Goal: Answer question/provide support: Share knowledge or assist other users

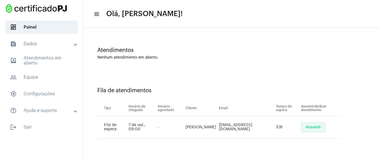
click at [306, 128] on span "Assumir" at bounding box center [313, 127] width 15 height 4
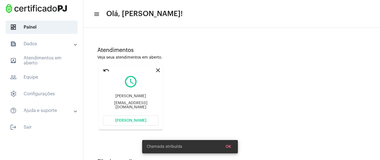
click at [143, 120] on span "[PERSON_NAME]" at bounding box center [130, 121] width 31 height 4
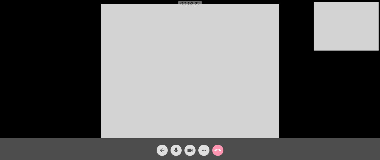
click at [208, 148] on button "more_horiz" at bounding box center [203, 150] width 11 height 11
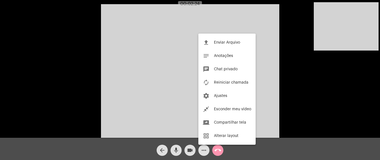
click at [232, 71] on span "Chat privado" at bounding box center [226, 69] width 24 height 4
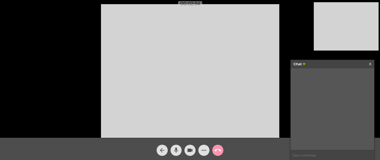
click at [304, 155] on input "text" at bounding box center [332, 156] width 83 height 10
paste input "[URL][DOMAIN_NAME]"
type input "[URL][DOMAIN_NAME]"
click at [291, 41] on div "Acessando Câmera e Microfone..." at bounding box center [190, 70] width 379 height 138
click at [219, 149] on mat-icon "call_end" at bounding box center [217, 150] width 7 height 7
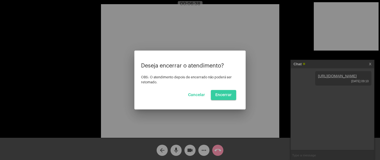
click at [226, 93] on span "Encerrar" at bounding box center [223, 95] width 16 height 4
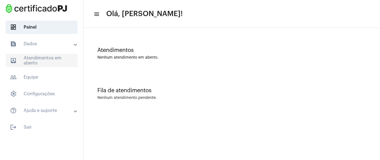
click at [48, 62] on span "outbox_outline Atendimentos em aberto" at bounding box center [42, 60] width 72 height 13
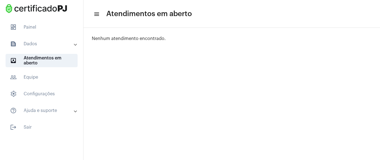
click at [56, 43] on mat-panel-title "text_snippet_outlined Dados" at bounding box center [42, 44] width 64 height 7
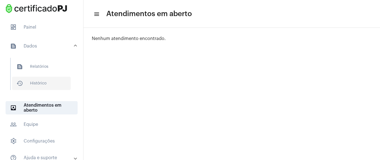
click at [45, 83] on span "history_outlined Histórico" at bounding box center [41, 83] width 59 height 13
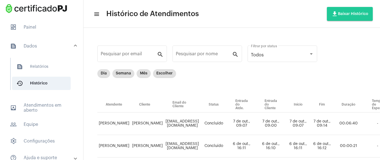
click at [218, 83] on div "Dia Semana Mês Escolher" at bounding box center [287, 83] width 380 height 28
drag, startPoint x: 225, startPoint y: 18, endPoint x: 220, endPoint y: 33, distance: 15.0
click at [225, 20] on mat-toolbar-row "menu Histórico de Atendimentos file_download Baixar Histórico" at bounding box center [231, 14] width 297 height 18
click at [327, 81] on div "Dia Semana Mês Escolher" at bounding box center [287, 83] width 380 height 28
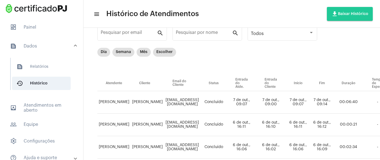
scroll to position [33, 0]
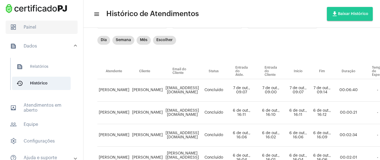
click at [34, 28] on span "dashboard Painel" at bounding box center [42, 27] width 72 height 13
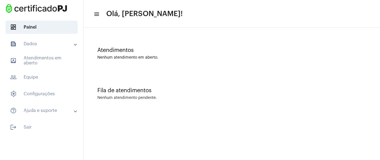
click at [142, 62] on div "Atendimentos Nenhum atendimento em aberto." at bounding box center [231, 51] width 291 height 40
click at [65, 66] on span "outbox_outline Atendimentos em aberto" at bounding box center [42, 60] width 72 height 13
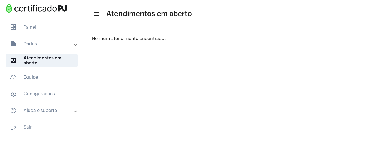
click at [53, 51] on mat-accordion "text_snippet_outlined Dados text_snippet_outlined Relatórios history_outlined H…" at bounding box center [41, 77] width 83 height 80
click at [50, 49] on mat-expansion-panel-header "text_snippet_outlined Dados" at bounding box center [43, 43] width 80 height 13
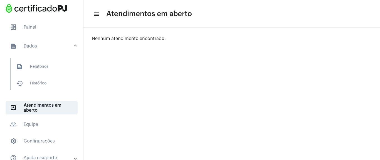
click at [51, 50] on mat-expansion-panel-header "text_snippet_outlined Dados" at bounding box center [43, 46] width 80 height 18
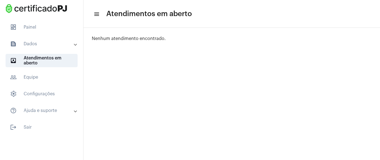
click at [55, 47] on mat-panel-title "text_snippet_outlined Dados" at bounding box center [42, 44] width 64 height 7
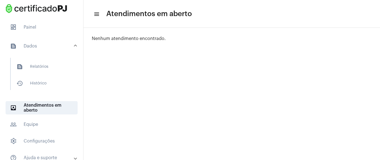
click at [61, 41] on mat-expansion-panel-header "text_snippet_outlined Dados" at bounding box center [43, 46] width 80 height 18
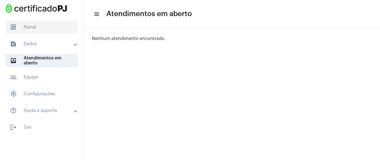
click at [57, 27] on span "dashboard Painel" at bounding box center [42, 27] width 72 height 13
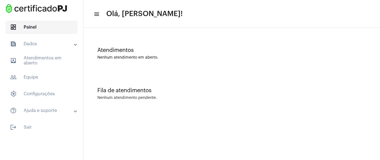
click at [51, 26] on span "dashboard Painel" at bounding box center [42, 27] width 72 height 13
click at [95, 12] on mat-icon "menu" at bounding box center [96, 14] width 6 height 7
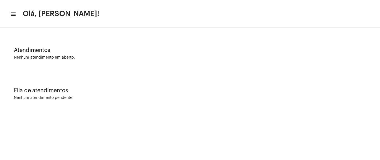
click at [13, 16] on mat-icon "menu" at bounding box center [13, 14] width 6 height 7
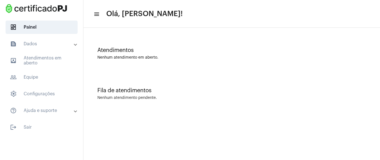
click at [36, 44] on mat-panel-title "text_snippet_outlined Dados" at bounding box center [42, 44] width 64 height 7
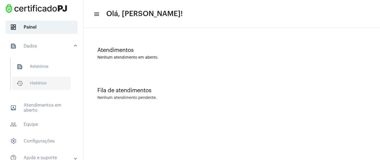
click at [48, 85] on span "history_outlined Histórico" at bounding box center [41, 83] width 59 height 13
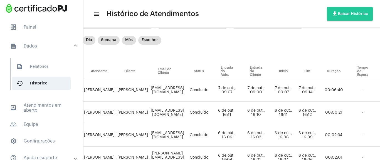
scroll to position [33, 0]
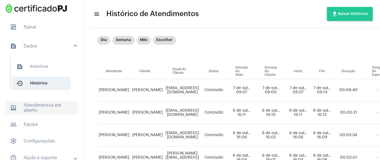
click at [41, 111] on span "outbox_outline Atendimentos em aberto" at bounding box center [42, 107] width 72 height 13
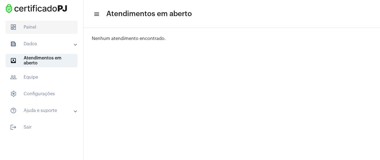
click at [58, 25] on span "dashboard Painel" at bounding box center [42, 27] width 72 height 13
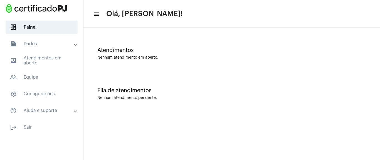
click at [45, 44] on mat-panel-title "text_snippet_outlined Dados" at bounding box center [42, 44] width 64 height 7
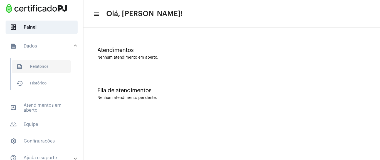
click at [46, 70] on span "text_snippet_outlined Relatórios" at bounding box center [41, 66] width 59 height 13
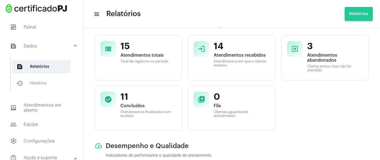
scroll to position [33, 0]
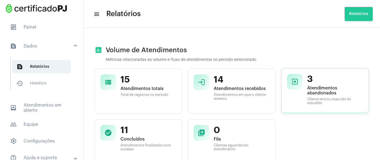
click at [311, 83] on span "3" at bounding box center [335, 79] width 56 height 11
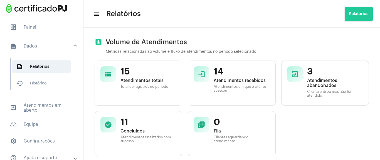
scroll to position [0, 0]
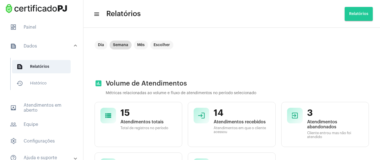
drag, startPoint x: 295, startPoint y: 42, endPoint x: 306, endPoint y: 61, distance: 21.9
click at [295, 42] on div "Dia Semana Mês Escolher" at bounding box center [232, 55] width 274 height 28
click at [23, 40] on mat-expansion-panel-header "text_snippet_outlined Dados" at bounding box center [43, 46] width 80 height 18
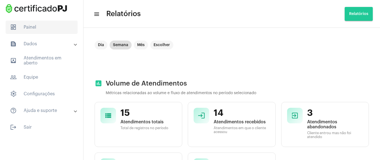
click at [45, 31] on span "dashboard Painel" at bounding box center [42, 27] width 72 height 13
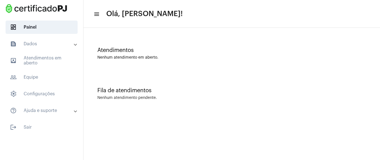
click at [184, 61] on div "Atendimentos Nenhum atendimento em aberto." at bounding box center [231, 51] width 291 height 40
click at [53, 24] on span "dashboard Painel" at bounding box center [42, 27] width 72 height 13
click at [60, 43] on mat-panel-title "text_snippet_outlined Dados" at bounding box center [42, 44] width 64 height 7
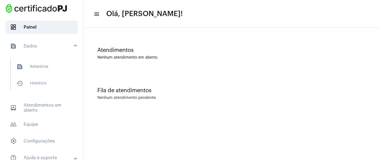
click at [58, 44] on mat-panel-title "text_snippet_outlined Dados" at bounding box center [42, 46] width 64 height 7
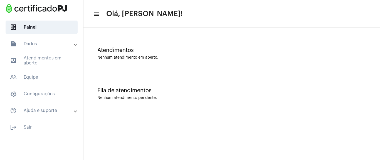
click at [57, 40] on mat-expansion-panel-header "text_snippet_outlined Dados" at bounding box center [43, 43] width 80 height 13
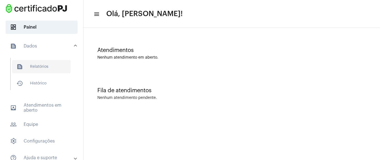
click at [44, 70] on span "text_snippet_outlined Relatórios" at bounding box center [41, 66] width 59 height 13
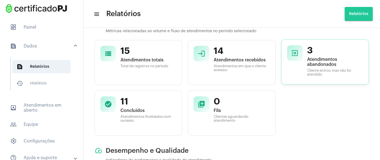
scroll to position [67, 0]
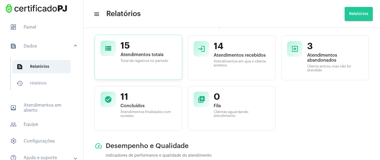
click at [151, 70] on div "15 Atendimentos totais Total de registros no período" at bounding box center [148, 57] width 56 height 33
click at [159, 50] on span "15" at bounding box center [148, 46] width 56 height 11
click at [226, 46] on span "14" at bounding box center [242, 46] width 56 height 11
click at [52, 21] on span "dashboard Painel" at bounding box center [42, 27] width 72 height 13
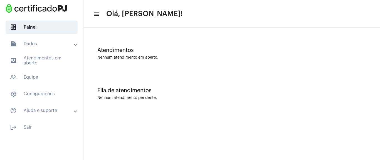
click at [41, 40] on mat-expansion-panel-header "text_snippet_outlined Dados" at bounding box center [43, 43] width 80 height 13
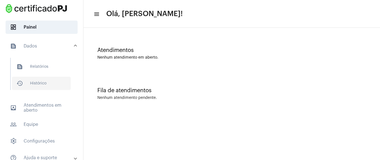
click at [47, 87] on span "history_outlined Histórico" at bounding box center [41, 83] width 59 height 13
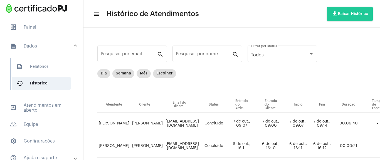
click at [35, 38] on mat-expansion-panel-header "text_snippet_outlined Dados" at bounding box center [43, 46] width 80 height 18
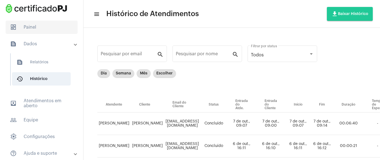
click at [35, 32] on span "dashboard Painel" at bounding box center [42, 27] width 72 height 13
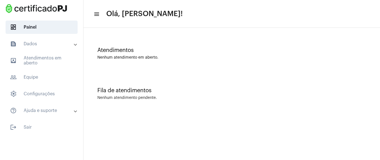
click at [159, 56] on div "Nenhum atendimento em aberto." at bounding box center [231, 58] width 269 height 4
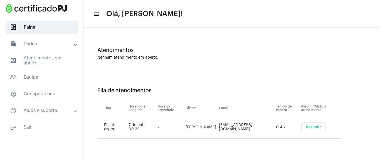
click at [315, 117] on td "Assumir" at bounding box center [320, 127] width 41 height 23
click at [307, 125] on span "Assumir" at bounding box center [313, 127] width 15 height 4
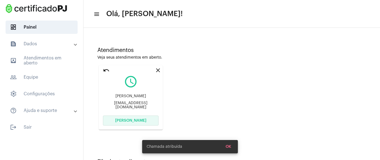
click at [145, 122] on span "[PERSON_NAME]" at bounding box center [130, 121] width 31 height 4
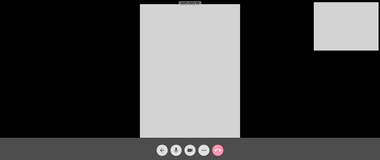
click at [236, 48] on video at bounding box center [190, 71] width 100 height 134
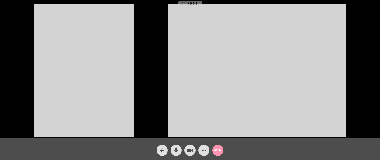
click at [123, 72] on video at bounding box center [84, 71] width 100 height 134
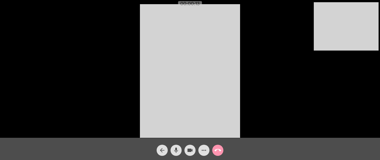
click at [308, 101] on div "Acessando Câmera e Microfone..." at bounding box center [190, 70] width 379 height 138
click at [277, 30] on div "Acessando Câmera e Microfone..." at bounding box center [190, 70] width 379 height 138
click at [204, 149] on mat-icon "more_horiz" at bounding box center [204, 150] width 7 height 7
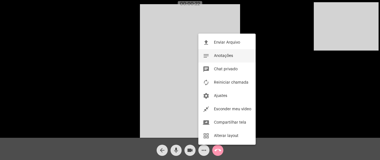
click at [228, 56] on span "Anotações" at bounding box center [223, 56] width 19 height 4
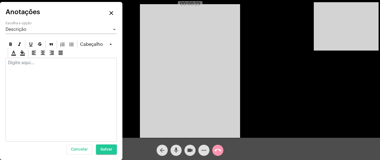
click at [55, 79] on div at bounding box center [61, 100] width 111 height 84
click at [27, 65] on p at bounding box center [61, 62] width 106 height 5
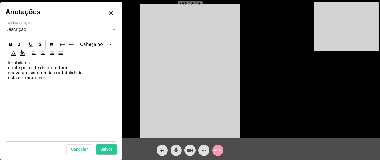
click at [110, 13] on mat-icon "close" at bounding box center [111, 13] width 7 height 7
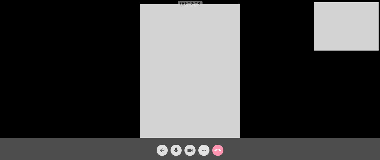
click at [205, 150] on mat-icon "more_horiz" at bounding box center [204, 150] width 7 height 7
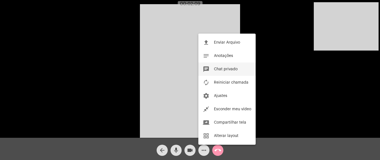
click at [224, 68] on span "Chat privado" at bounding box center [226, 69] width 24 height 4
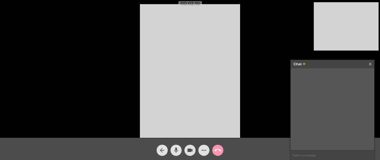
click at [268, 38] on div "Acessando Câmera e Microfone..." at bounding box center [190, 70] width 379 height 138
click at [310, 157] on input "text" at bounding box center [332, 156] width 83 height 10
paste input "[URL][DOMAIN_NAME]"
type input "[URL][DOMAIN_NAME]"
click at [331, 78] on link "[URL][DOMAIN_NAME]" at bounding box center [337, 76] width 39 height 4
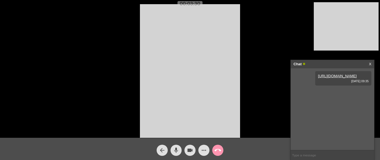
click at [216, 148] on mat-icon "call_end" at bounding box center [217, 150] width 7 height 7
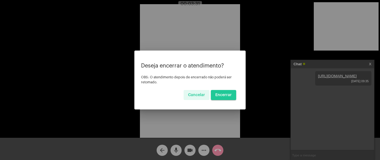
click at [218, 93] on span "Encerrar" at bounding box center [223, 95] width 16 height 4
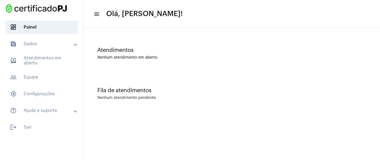
click at [132, 64] on div "Atendimentos Nenhum atendimento em aberto." at bounding box center [231, 51] width 291 height 40
click at [56, 66] on span "outbox_outline Atendimentos em aberto" at bounding box center [42, 60] width 72 height 13
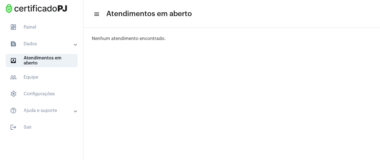
click at [54, 43] on mat-panel-title "text_snippet_outlined Dados" at bounding box center [42, 44] width 64 height 7
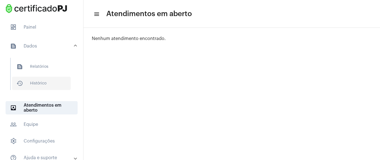
click at [53, 83] on span "history_outlined Histórico" at bounding box center [41, 83] width 59 height 13
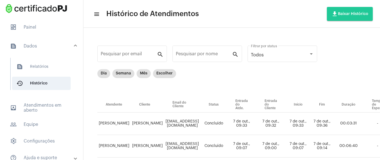
drag, startPoint x: 158, startPoint y: 124, endPoint x: 175, endPoint y: 124, distance: 16.7
click at [175, 124] on tr "[PERSON_NAME] [EMAIL_ADDRESS][DOMAIN_NAME] Concluído 7 de out., 09:33 7 de out.…" at bounding box center [287, 124] width 380 height 23
drag, startPoint x: 160, startPoint y: 124, endPoint x: 214, endPoint y: 125, distance: 53.7
click at [219, 125] on tr "[PERSON_NAME] [EMAIL_ADDRESS][DOMAIN_NAME] Concluído 7 de out., 09:33 7 de out.…" at bounding box center [287, 124] width 380 height 23
copy td "[EMAIL_ADDRESS][DOMAIN_NAME]"
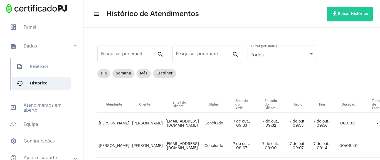
click at [266, 89] on div "Dia Semana Mês Escolher" at bounding box center [287, 83] width 380 height 28
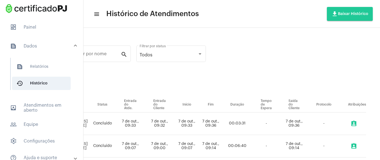
scroll to position [0, 132]
click at [351, 124] on mat-icon "assignment_ind" at bounding box center [354, 123] width 7 height 7
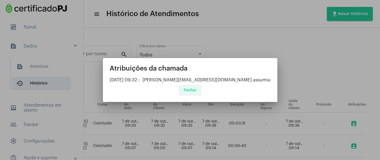
click at [200, 89] on button "Fechar" at bounding box center [190, 90] width 22 height 10
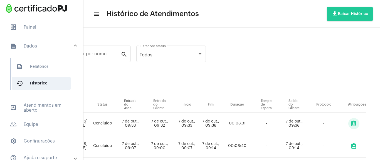
click at [316, 127] on td "-" at bounding box center [324, 124] width 32 height 23
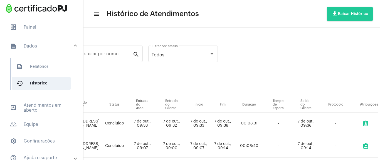
scroll to position [0, 0]
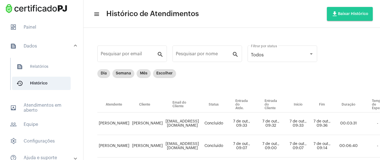
click at [105, 124] on td "[PERSON_NAME]" at bounding box center [113, 124] width 33 height 23
click at [45, 107] on span "outbox_outline Atendimentos em aberto" at bounding box center [42, 107] width 72 height 13
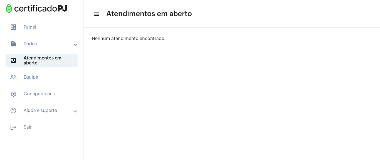
click at [33, 46] on mat-panel-title "text_snippet_outlined Dados" at bounding box center [42, 44] width 64 height 7
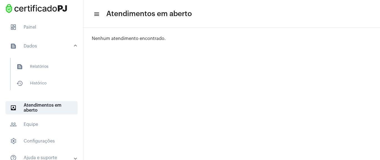
click at [42, 48] on mat-panel-title "text_snippet_outlined Dados" at bounding box center [42, 46] width 64 height 7
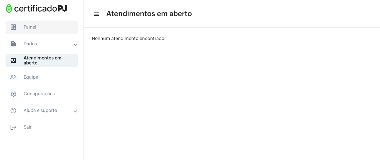
click at [42, 23] on span "dashboard Painel" at bounding box center [42, 27] width 72 height 13
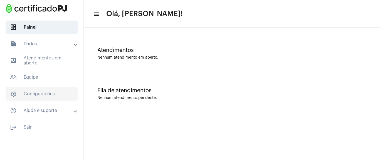
click at [45, 94] on span "settings Configurações" at bounding box center [42, 93] width 72 height 13
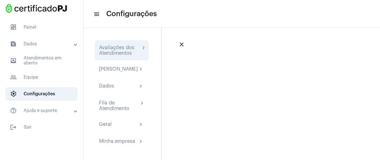
click at [135, 51] on div "Avaliações dos Atendimentos" at bounding box center [119, 50] width 41 height 11
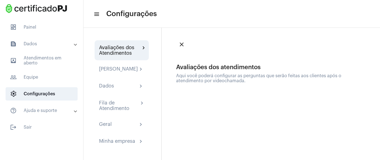
click at [278, 82] on div "Aqui você poderá configurar as perguntas que serão feitas aos clientes após o a…" at bounding box center [272, 78] width 193 height 10
click at [268, 75] on div "Aqui você poderá configurar as perguntas que serão feitas aos clientes após o a…" at bounding box center [272, 78] width 193 height 10
click at [216, 75] on div "Aqui você poderá configurar as perguntas que serão feitas aos clientes após o a…" at bounding box center [272, 78] width 193 height 10
click at [199, 68] on div "Avaliações dos atendimentos" at bounding box center [272, 67] width 193 height 7
click at [193, 65] on div "Avaliações dos atendimentos" at bounding box center [272, 67] width 193 height 7
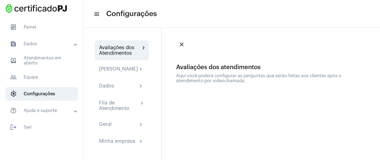
click at [183, 45] on mat-icon "close" at bounding box center [181, 44] width 7 height 7
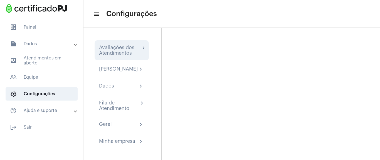
click at [120, 46] on div "Avaliações dos Atendimentos" at bounding box center [119, 50] width 41 height 11
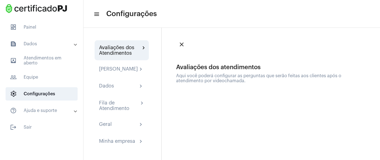
click at [138, 49] on div "Avaliações dos Atendimentos" at bounding box center [119, 50] width 41 height 11
click at [139, 49] on div "Avaliações dos Atendimentos" at bounding box center [119, 50] width 41 height 11
click at [143, 72] on mat-icon "chevron_right" at bounding box center [141, 69] width 7 height 7
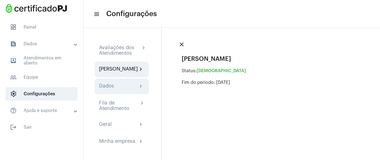
click at [140, 90] on mat-icon "chevron_right" at bounding box center [141, 86] width 7 height 7
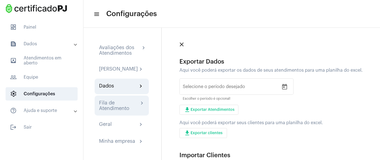
click at [135, 111] on div "Fila de Atendimento" at bounding box center [119, 105] width 40 height 11
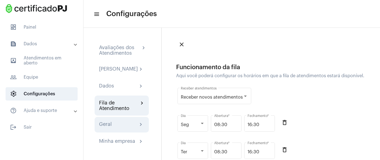
click at [118, 127] on div "Geral chevron_right" at bounding box center [121, 125] width 45 height 7
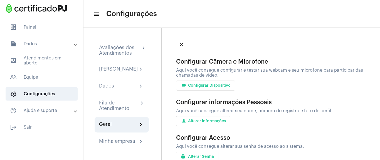
scroll to position [6, 0]
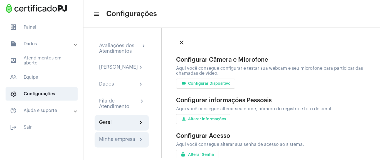
click at [122, 147] on div "Minha empresa chevron_right" at bounding box center [122, 140] width 54 height 16
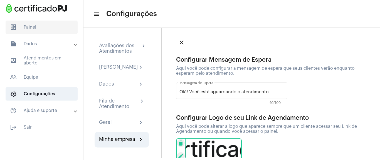
click at [26, 28] on span "dashboard Painel" at bounding box center [42, 27] width 72 height 13
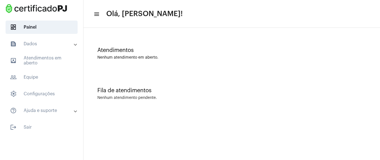
click at [34, 41] on mat-panel-title "text_snippet_outlined Dados" at bounding box center [42, 44] width 64 height 7
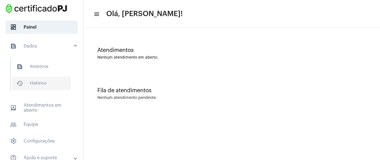
click at [38, 86] on span "history_outlined Histórico" at bounding box center [41, 83] width 59 height 13
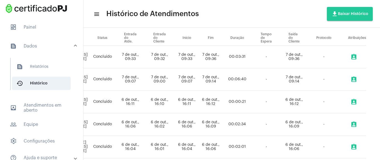
scroll to position [67, 132]
click at [321, 57] on td "-" at bounding box center [324, 57] width 32 height 23
click at [285, 55] on td "7 de out., 09:36" at bounding box center [294, 57] width 28 height 23
click at [252, 55] on td "-" at bounding box center [266, 57] width 28 height 23
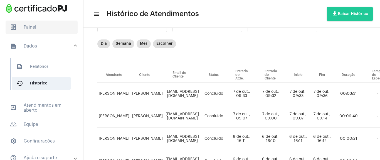
scroll to position [0, 0]
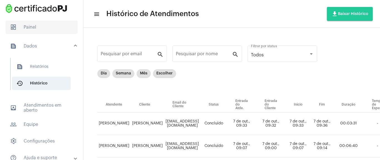
click at [29, 24] on span "dashboard Painel" at bounding box center [42, 27] width 72 height 13
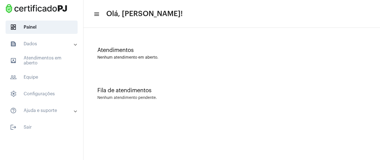
click at [144, 83] on div "Fila de atendimentos Nenhum atendimento pendente." at bounding box center [231, 91] width 291 height 40
click at [55, 41] on mat-panel-title "text_snippet_outlined Dados" at bounding box center [42, 44] width 64 height 7
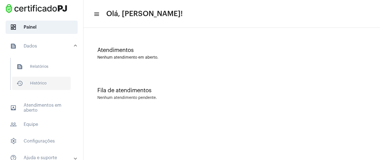
click at [41, 81] on span "history_outlined Histórico" at bounding box center [41, 83] width 59 height 13
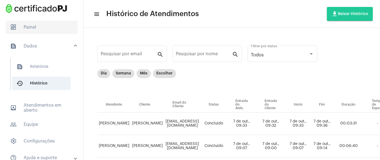
click at [41, 29] on span "dashboard Painel" at bounding box center [42, 27] width 72 height 13
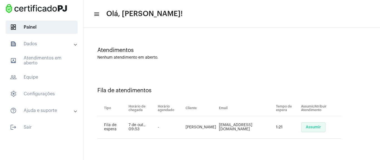
click at [302, 129] on button "Assumir" at bounding box center [313, 127] width 24 height 10
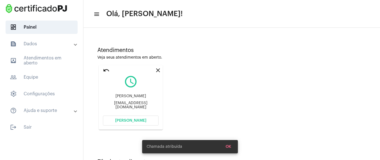
click at [140, 115] on mat-card "close undo query_builder [PERSON_NAME] jacauna [EMAIL_ADDRESS][DOMAIN_NAME] [PE…" at bounding box center [131, 97] width 64 height 65
click at [140, 120] on span "[PERSON_NAME]" at bounding box center [130, 121] width 31 height 4
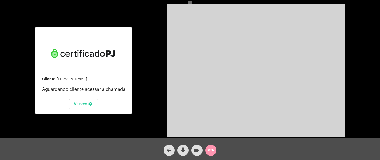
click at [196, 144] on div "videocam" at bounding box center [197, 149] width 14 height 14
click at [169, 147] on mat-icon "arrow_back" at bounding box center [169, 150] width 7 height 7
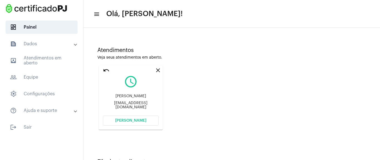
click at [124, 123] on button "[PERSON_NAME]" at bounding box center [131, 121] width 56 height 10
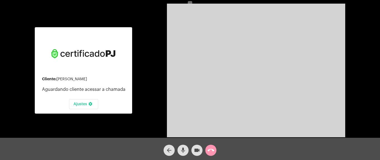
click at [200, 148] on button "videocam" at bounding box center [196, 150] width 11 height 11
click at [107, 72] on div at bounding box center [84, 54] width 56 height 45
click at [213, 151] on mat-icon "call_end" at bounding box center [211, 150] width 7 height 7
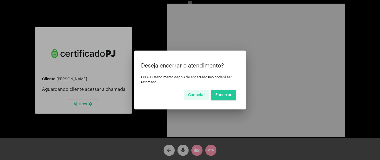
click at [224, 98] on button "Encerrar" at bounding box center [223, 95] width 25 height 10
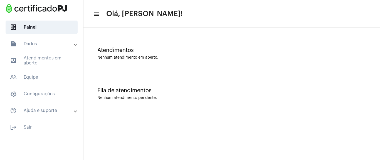
click at [64, 46] on mat-panel-title "text_snippet_outlined Dados" at bounding box center [42, 44] width 64 height 7
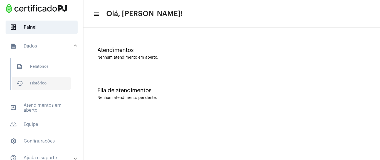
click at [55, 85] on span "history_outlined Histórico" at bounding box center [41, 83] width 59 height 13
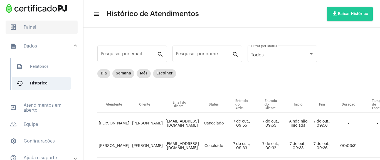
click at [46, 28] on span "dashboard Painel" at bounding box center [42, 27] width 72 height 13
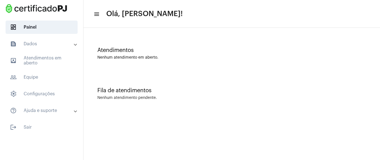
click at [243, 57] on div "Nenhum atendimento em aberto." at bounding box center [231, 58] width 269 height 4
click at [242, 57] on div "Nenhum atendimento em aberto." at bounding box center [231, 58] width 269 height 4
click at [42, 46] on mat-panel-title "text_snippet_outlined Dados" at bounding box center [42, 44] width 64 height 7
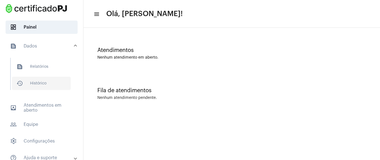
click at [39, 85] on span "history_outlined Histórico" at bounding box center [41, 83] width 59 height 13
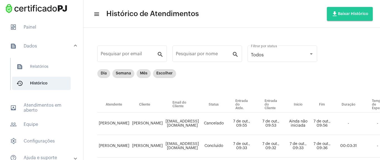
click at [239, 74] on div "Dia Semana Mês Escolher" at bounding box center [287, 83] width 380 height 28
click at [45, 50] on mat-expansion-panel-header "text_snippet_outlined Dados" at bounding box center [43, 46] width 80 height 18
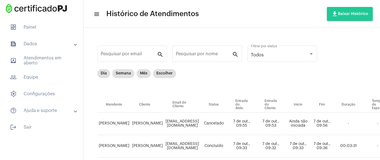
click at [48, 34] on mat-list "dashboard Painel text_snippet_outlined Dados text_snippet_outlined Relatórios h…" at bounding box center [41, 76] width 83 height 116
click at [50, 31] on span "dashboard Painel" at bounding box center [42, 27] width 72 height 13
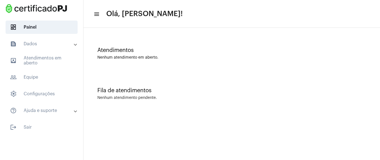
click at [33, 48] on mat-expansion-panel-header "text_snippet_outlined Dados" at bounding box center [43, 43] width 80 height 13
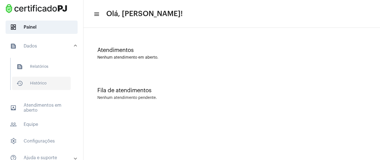
click at [31, 81] on span "history_outlined Histórico" at bounding box center [41, 83] width 59 height 13
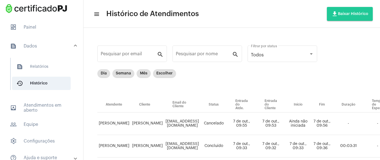
click at [53, 49] on mat-panel-title "text_snippet_outlined Dados" at bounding box center [42, 46] width 64 height 7
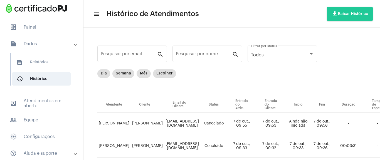
click at [46, 20] on mat-list "dashboard Painel text_snippet_outlined Dados text_snippet_outlined Relatórios h…" at bounding box center [41, 97] width 83 height 159
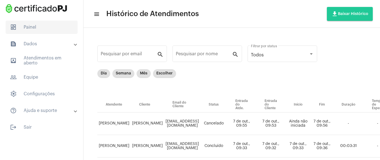
click at [48, 27] on span "dashboard Painel" at bounding box center [42, 27] width 72 height 13
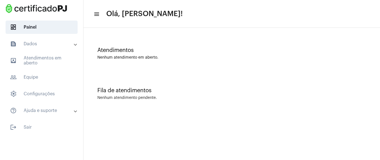
click at [56, 41] on mat-panel-title "text_snippet_outlined Dados" at bounding box center [42, 44] width 64 height 7
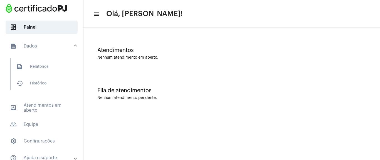
click at [68, 83] on mat-list "text_snippet_outlined Relatórios history_outlined Histórico" at bounding box center [46, 74] width 70 height 32
click at [63, 85] on span "history_outlined Histórico" at bounding box center [41, 83] width 59 height 13
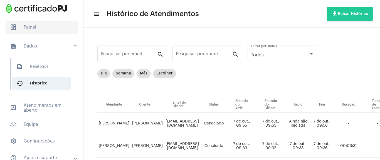
click at [46, 30] on span "dashboard Painel" at bounding box center [42, 27] width 72 height 13
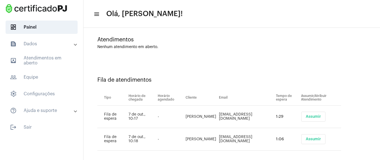
scroll to position [16, 0]
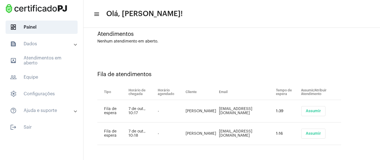
click at [306, 111] on span "Assumir" at bounding box center [313, 111] width 15 height 4
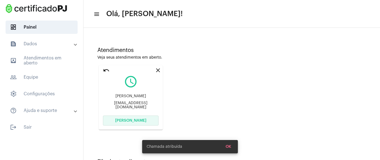
click at [146, 117] on button "[PERSON_NAME]" at bounding box center [131, 121] width 56 height 10
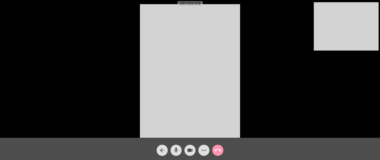
click at [195, 152] on div "videocam" at bounding box center [190, 149] width 14 height 14
click at [194, 152] on button "videocam_off" at bounding box center [189, 150] width 11 height 11
click at [194, 152] on button "videocam" at bounding box center [189, 150] width 11 height 11
click at [194, 152] on button "videocam_off" at bounding box center [189, 150] width 11 height 11
click at [204, 149] on mat-icon "more_horiz" at bounding box center [204, 150] width 7 height 7
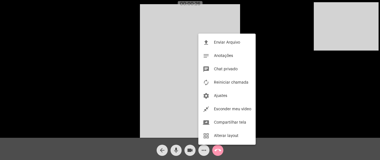
click at [205, 152] on div at bounding box center [190, 80] width 380 height 160
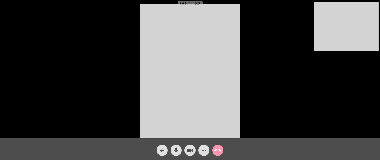
click at [208, 150] on button "more_horiz" at bounding box center [203, 150] width 11 height 11
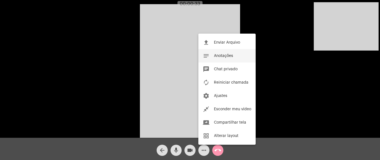
click at [238, 62] on button "notes Anotações" at bounding box center [226, 55] width 57 height 13
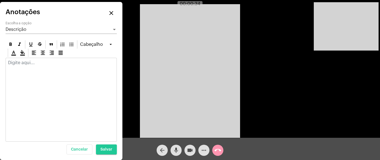
click at [65, 75] on div at bounding box center [61, 100] width 111 height 84
click at [63, 65] on div at bounding box center [61, 64] width 111 height 12
click at [72, 66] on p "Indicação emissão" at bounding box center [61, 67] width 106 height 15
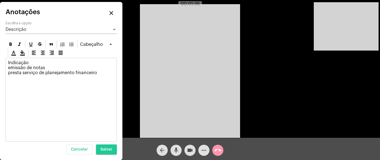
click at [78, 66] on p "Indicação emissão de notas presta serviço de planejamento financeiro" at bounding box center [61, 72] width 106 height 25
click at [89, 78] on p "Indicação emissão de notas presta serviço de planejamento financeiro" at bounding box center [61, 72] width 106 height 25
click at [104, 151] on span "Salvar" at bounding box center [106, 150] width 12 height 4
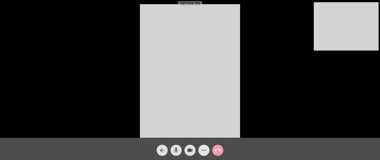
click at [204, 151] on mat-icon "more_horiz" at bounding box center [204, 150] width 7 height 7
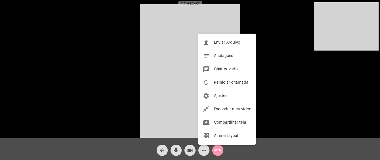
click at [204, 151] on div at bounding box center [190, 80] width 380 height 160
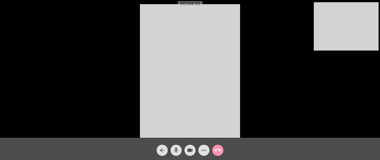
click at [203, 151] on mat-icon "more_horiz" at bounding box center [204, 150] width 7 height 7
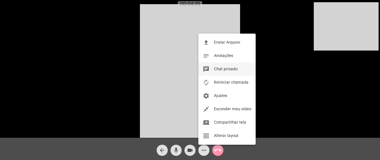
click at [235, 66] on button "chat Chat privado" at bounding box center [226, 69] width 57 height 13
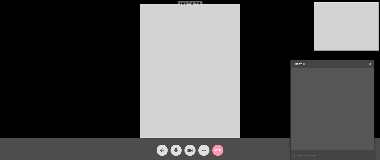
click at [299, 155] on input "text" at bounding box center [332, 156] width 83 height 10
click at [253, 52] on div "Acessando Câmera e Microfone..." at bounding box center [190, 70] width 379 height 138
click at [301, 154] on input "text" at bounding box center [332, 156] width 83 height 10
paste input "[URL][DOMAIN_NAME]"
type input "[URL][DOMAIN_NAME]"
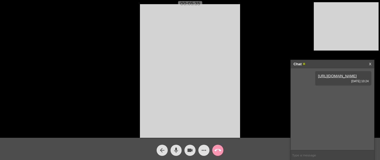
click at [278, 28] on div "Acessando Câmera e Microfone..." at bounding box center [190, 70] width 379 height 138
click at [265, 40] on div "Acessando Câmera e Microfone..." at bounding box center [190, 70] width 379 height 138
click at [222, 147] on button "call_end" at bounding box center [217, 150] width 11 height 11
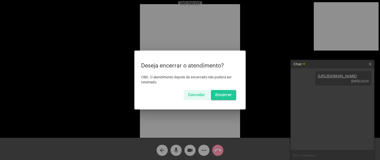
click at [225, 94] on span "Encerrar" at bounding box center [223, 95] width 16 height 4
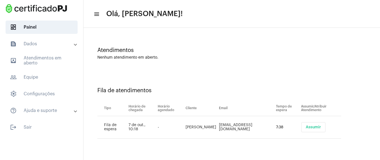
drag, startPoint x: 309, startPoint y: 127, endPoint x: 311, endPoint y: 126, distance: 3.1
click at [310, 126] on span "Assumir" at bounding box center [313, 127] width 15 height 4
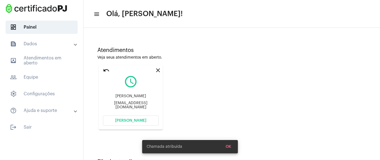
click at [133, 117] on button "[PERSON_NAME]" at bounding box center [131, 121] width 56 height 10
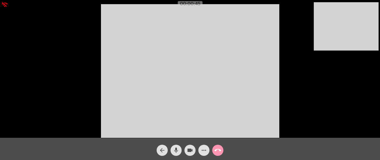
click at [204, 153] on mat-icon "more_horiz" at bounding box center [204, 150] width 7 height 7
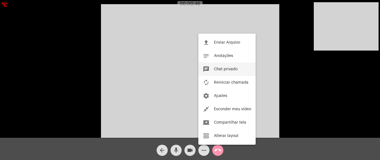
click at [235, 71] on button "chat Chat privado" at bounding box center [226, 69] width 57 height 13
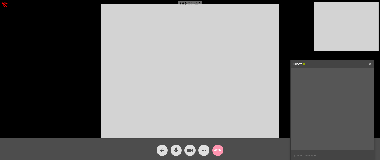
click at [299, 154] on input "text" at bounding box center [332, 156] width 83 height 10
paste input "[URL][DOMAIN_NAME]"
type input "[URL][DOMAIN_NAME]"
click at [218, 151] on mat-icon "call_end" at bounding box center [217, 150] width 7 height 7
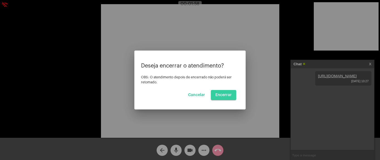
click at [223, 97] on span "Encerrar" at bounding box center [223, 95] width 16 height 4
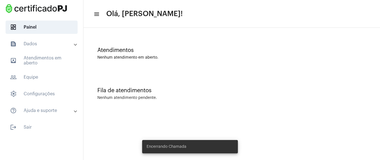
click at [197, 33] on div "Atendimentos Nenhum atendimento em aberto." at bounding box center [231, 51] width 291 height 40
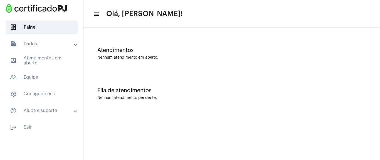
click at [31, 44] on mat-panel-title "text_snippet_outlined Dados" at bounding box center [42, 44] width 64 height 7
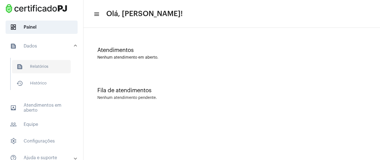
click at [41, 65] on span "text_snippet_outlined Relatórios" at bounding box center [41, 66] width 59 height 13
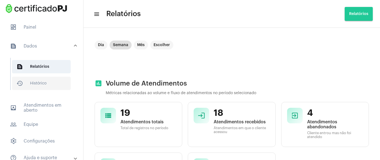
click at [43, 84] on span "history_outlined Histórico" at bounding box center [41, 83] width 59 height 13
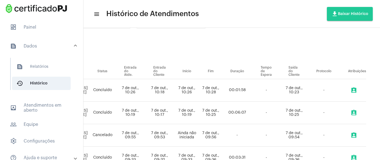
scroll to position [33, 132]
click at [294, 111] on td "7 de out., 10:25" at bounding box center [294, 113] width 28 height 23
click at [285, 112] on td "7 de out., 10:25" at bounding box center [294, 113] width 28 height 23
click at [322, 112] on td "-" at bounding box center [324, 113] width 32 height 23
click at [351, 111] on mat-icon "assignment_ind" at bounding box center [354, 113] width 7 height 7
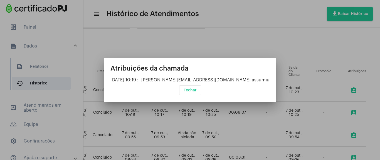
click at [188, 90] on span "Fechar" at bounding box center [190, 90] width 13 height 4
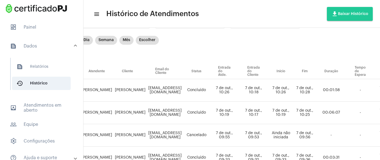
scroll to position [33, 0]
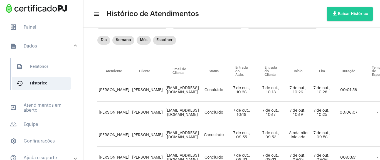
click at [124, 104] on td "[PERSON_NAME]" at bounding box center [113, 113] width 33 height 23
click at [125, 108] on td "[PERSON_NAME]" at bounding box center [113, 113] width 33 height 23
click at [124, 111] on td "[PERSON_NAME]" at bounding box center [113, 113] width 33 height 23
click at [122, 116] on td "[PERSON_NAME]" at bounding box center [113, 113] width 33 height 23
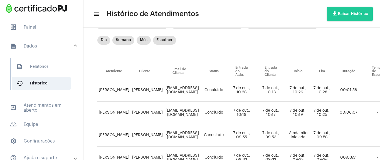
click at [186, 116] on td "[EMAIL_ADDRESS][DOMAIN_NAME]" at bounding box center [182, 113] width 36 height 23
click at [227, 113] on td "Concluído" at bounding box center [213, 113] width 27 height 23
click at [285, 114] on td "7 de out., 10:17" at bounding box center [270, 113] width 29 height 23
drag, startPoint x: 335, startPoint y: 114, endPoint x: 318, endPoint y: 107, distance: 18.4
click at [329, 114] on td "7 de out., 10:25" at bounding box center [322, 113] width 23 height 23
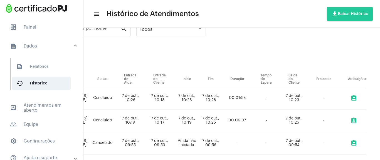
scroll to position [0, 132]
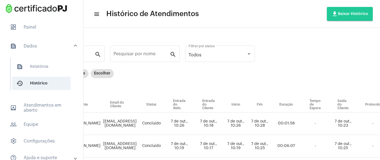
scroll to position [0, 0]
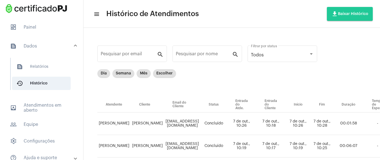
click at [243, 85] on div "Dia Semana Mês Escolher" at bounding box center [287, 83] width 380 height 28
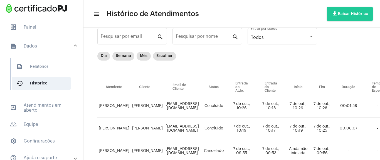
scroll to position [33, 0]
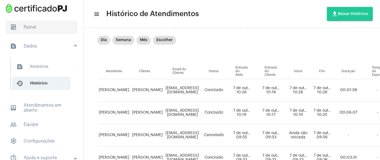
click at [53, 22] on span "dashboard Painel" at bounding box center [42, 27] width 72 height 13
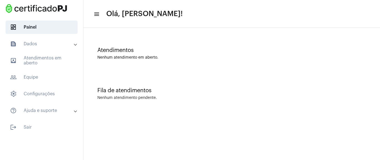
click at [12, 43] on mat-icon "text_snippet_outlined" at bounding box center [13, 44] width 7 height 7
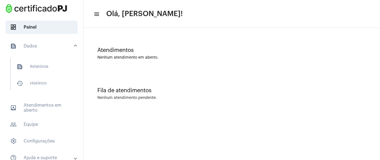
drag, startPoint x: 42, startPoint y: 79, endPoint x: 43, endPoint y: 76, distance: 3.4
click at [42, 79] on span "history_outlined Histórico" at bounding box center [41, 83] width 59 height 13
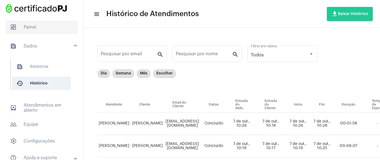
click at [51, 27] on span "dashboard Painel" at bounding box center [42, 27] width 72 height 13
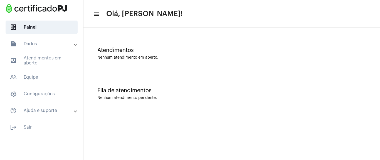
click at [24, 40] on mat-expansion-panel-header "text_snippet_outlined Dados" at bounding box center [43, 43] width 80 height 13
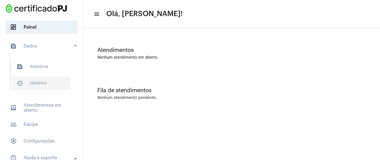
click at [40, 87] on span "history_outlined Histórico" at bounding box center [41, 83] width 59 height 13
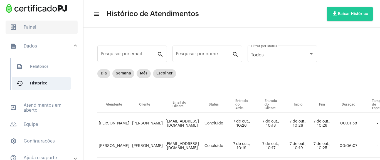
click at [40, 33] on span "dashboard Painel" at bounding box center [42, 27] width 72 height 13
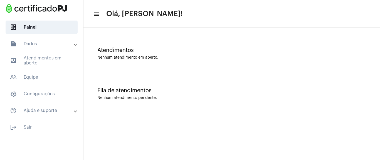
click at [40, 35] on mat-list "dashboard Painel text_snippet_outlined Dados text_snippet_outlined Relatórios h…" at bounding box center [41, 76] width 83 height 116
click at [42, 44] on mat-panel-title "text_snippet_outlined Dados" at bounding box center [42, 44] width 64 height 7
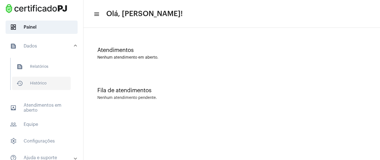
click at [47, 81] on span "history_outlined Histórico" at bounding box center [41, 83] width 59 height 13
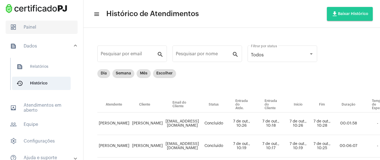
click at [50, 23] on span "dashboard Painel" at bounding box center [42, 27] width 72 height 13
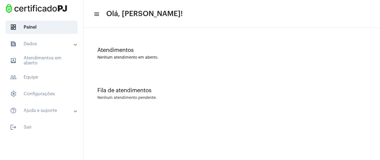
click at [33, 48] on mat-expansion-panel-header "text_snippet_outlined Dados" at bounding box center [43, 43] width 80 height 13
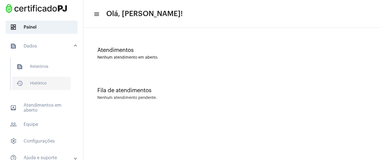
click at [39, 85] on span "history_outlined Histórico" at bounding box center [41, 83] width 59 height 13
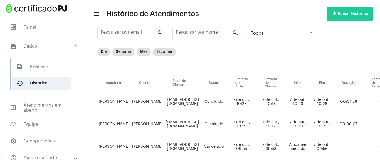
scroll to position [33, 0]
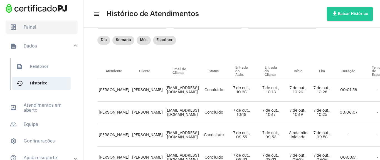
click at [39, 26] on span "dashboard Painel" at bounding box center [42, 27] width 72 height 13
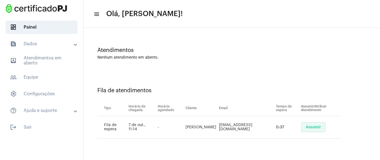
click at [306, 126] on span "Assumir" at bounding box center [313, 127] width 15 height 4
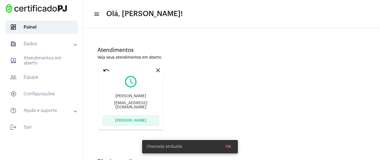
click at [136, 118] on button "[PERSON_NAME]" at bounding box center [131, 121] width 56 height 10
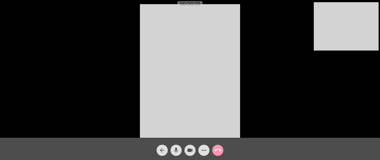
click at [256, 36] on div "Acessando Câmera e Microfone..." at bounding box center [190, 70] width 379 height 138
click at [201, 148] on mat-icon "more_horiz" at bounding box center [204, 150] width 7 height 7
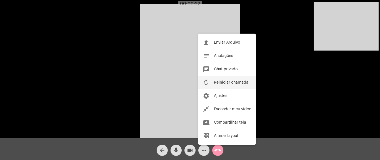
click at [227, 76] on button "autorenew Reiniciar chamada" at bounding box center [226, 82] width 57 height 13
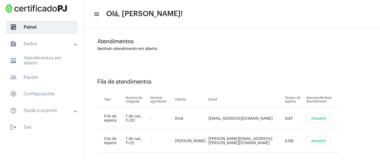
scroll to position [16, 0]
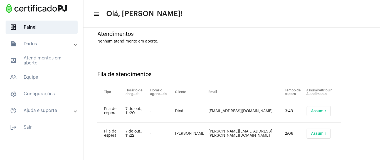
click at [311, 112] on span "Assumir" at bounding box center [318, 111] width 15 height 4
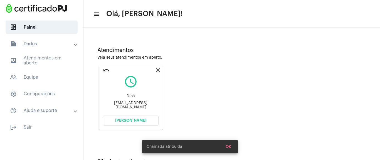
click at [134, 122] on span "[PERSON_NAME]" at bounding box center [130, 121] width 31 height 4
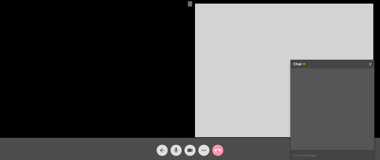
click at [134, 66] on div at bounding box center [98, 70] width 182 height 137
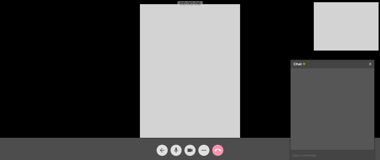
click at [308, 157] on input "text" at bounding box center [332, 156] width 83 height 10
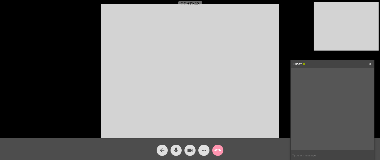
click at [371, 65] on link "X" at bounding box center [370, 64] width 3 height 8
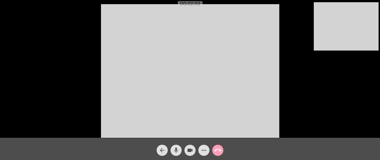
click at [219, 149] on mat-icon "call_end" at bounding box center [217, 150] width 7 height 7
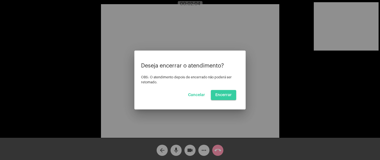
click at [228, 92] on button "Encerrar" at bounding box center [223, 95] width 25 height 10
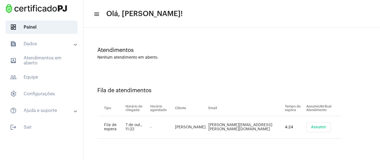
click at [309, 122] on button "Assumir" at bounding box center [319, 127] width 24 height 10
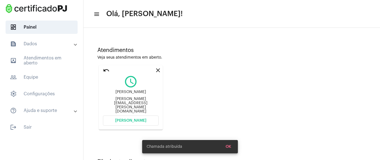
click at [129, 120] on span "[PERSON_NAME]" at bounding box center [130, 121] width 31 height 4
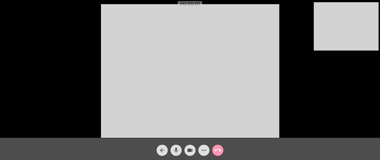
click at [256, 39] on video at bounding box center [190, 71] width 178 height 134
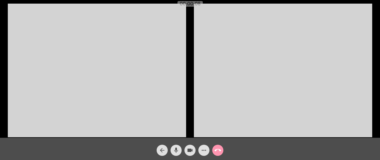
click at [159, 86] on video at bounding box center [97, 71] width 178 height 134
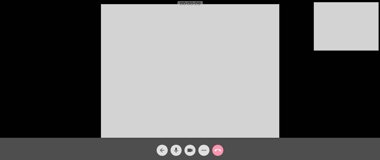
click at [335, 36] on video at bounding box center [346, 26] width 65 height 48
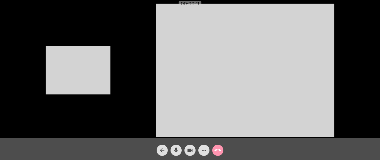
click at [113, 100] on div "Acessando Câmera e Microfone..." at bounding box center [190, 70] width 379 height 138
click at [112, 59] on div "Acessando Câmera e Microfone..." at bounding box center [190, 70] width 379 height 138
click at [98, 66] on video at bounding box center [78, 70] width 65 height 48
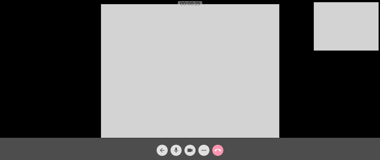
click at [201, 82] on video at bounding box center [190, 71] width 178 height 134
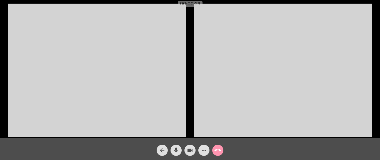
click at [105, 78] on video at bounding box center [97, 71] width 178 height 134
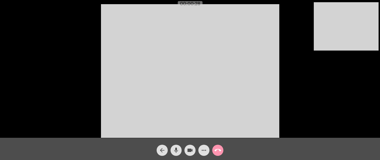
click at [264, 77] on video at bounding box center [190, 71] width 178 height 134
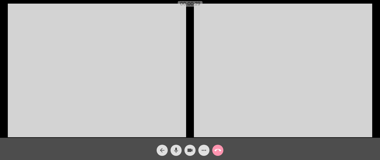
drag, startPoint x: 122, startPoint y: 71, endPoint x: 109, endPoint y: 75, distance: 13.5
click at [110, 75] on video at bounding box center [97, 71] width 178 height 134
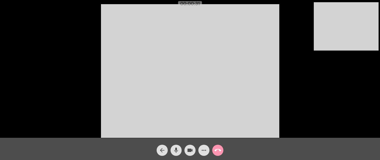
click at [324, 82] on div "Acessando Câmera e Microfone..." at bounding box center [190, 70] width 379 height 138
click at [224, 75] on video at bounding box center [190, 71] width 178 height 134
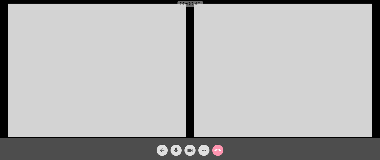
click at [159, 75] on video at bounding box center [97, 71] width 178 height 134
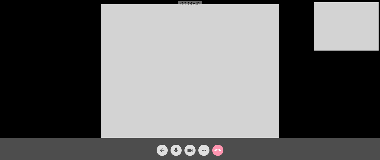
click at [373, 77] on div "Acessando Câmera e Microfone..." at bounding box center [190, 70] width 379 height 138
click at [330, 41] on video at bounding box center [346, 26] width 65 height 48
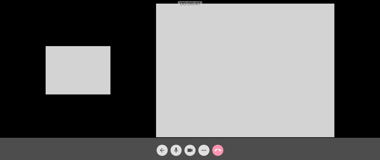
click at [85, 72] on video at bounding box center [78, 70] width 65 height 48
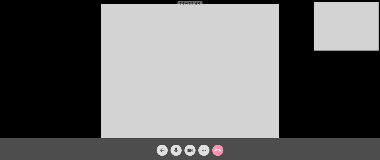
click at [251, 76] on video at bounding box center [190, 71] width 178 height 134
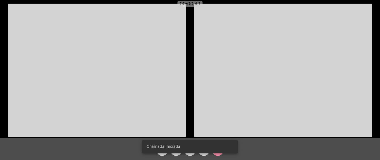
click at [142, 82] on video at bounding box center [97, 71] width 178 height 134
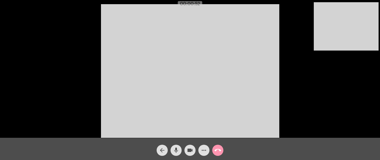
click at [273, 67] on video at bounding box center [190, 71] width 178 height 134
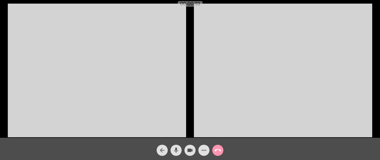
drag, startPoint x: 142, startPoint y: 78, endPoint x: 139, endPoint y: 79, distance: 4.2
click at [142, 78] on video at bounding box center [97, 71] width 178 height 134
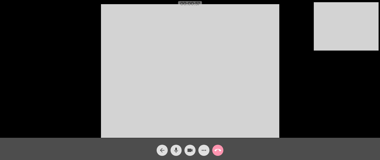
click at [251, 54] on video at bounding box center [190, 71] width 178 height 134
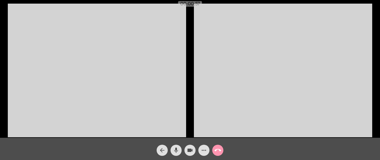
click at [144, 105] on video at bounding box center [97, 71] width 178 height 134
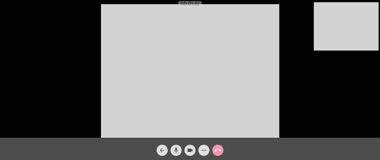
click at [310, 71] on div "Acessando Câmera e Microfone..." at bounding box center [190, 70] width 379 height 138
click at [207, 147] on mat-icon "more_horiz" at bounding box center [204, 150] width 7 height 7
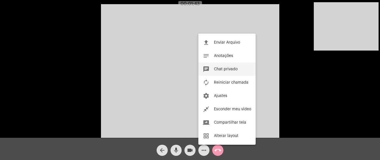
click at [226, 70] on span "Chat privado" at bounding box center [226, 69] width 24 height 4
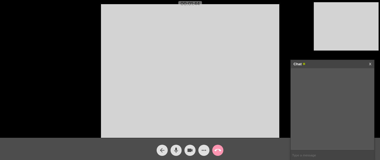
click at [309, 152] on input "text" at bounding box center [332, 156] width 83 height 10
type input "digite aqui"
click at [201, 152] on mat-icon "more_horiz" at bounding box center [204, 150] width 7 height 7
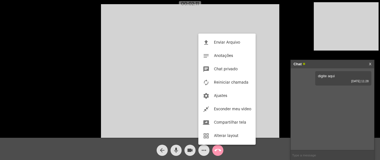
click at [203, 150] on div at bounding box center [190, 80] width 380 height 160
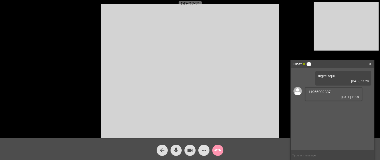
drag, startPoint x: 309, startPoint y: 92, endPoint x: 329, endPoint y: 92, distance: 20.0
click at [334, 93] on div "11966902387 07/10/2025 11:29" at bounding box center [334, 94] width 58 height 14
copy span "11966902387"
click at [215, 148] on mat-icon "call_end" at bounding box center [217, 150] width 7 height 7
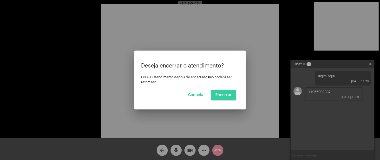
click at [223, 93] on span "Encerrar" at bounding box center [223, 95] width 16 height 4
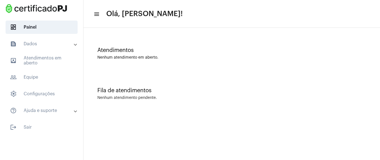
click at [34, 47] on mat-panel-title "text_snippet_outlined Dados" at bounding box center [42, 44] width 64 height 7
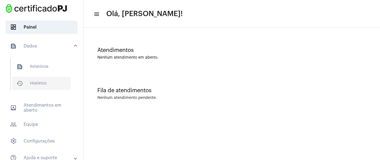
click at [39, 88] on span "history_outlined Histórico" at bounding box center [41, 83] width 59 height 13
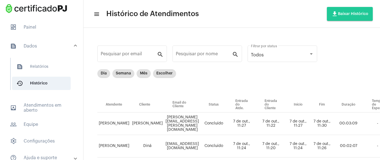
drag, startPoint x: 163, startPoint y: 123, endPoint x: 215, endPoint y: 122, distance: 52.6
click at [200, 122] on td "daniel.dias.soin@gmail.com" at bounding box center [182, 124] width 36 height 23
copy td "daniel.dias.soin@gmail.com"
click at [226, 82] on div "Dia Semana Mês Escolher" at bounding box center [287, 83] width 380 height 28
click at [37, 22] on span "dashboard Painel" at bounding box center [42, 27] width 72 height 13
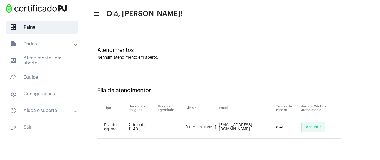
click at [305, 125] on button "Assumir" at bounding box center [313, 127] width 24 height 10
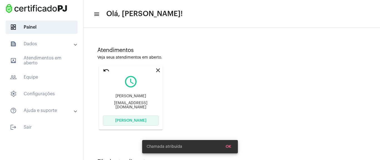
click at [132, 119] on span "[PERSON_NAME]" at bounding box center [130, 121] width 31 height 4
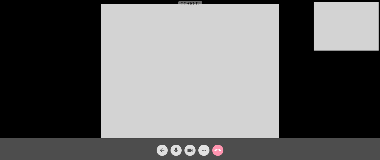
click at [202, 150] on mat-icon "more_horiz" at bounding box center [204, 150] width 7 height 7
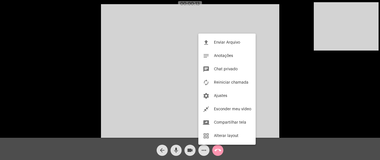
drag, startPoint x: 235, startPoint y: 65, endPoint x: 232, endPoint y: 56, distance: 9.2
click at [234, 57] on div "file_upload Enviar Arquivo notes Anotações chat Chat privado autorenew Reinicia…" at bounding box center [226, 89] width 57 height 111
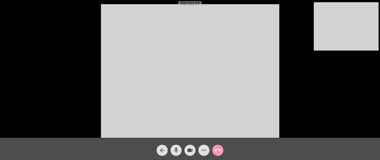
click at [205, 153] on mat-icon "more_horiz" at bounding box center [204, 150] width 7 height 7
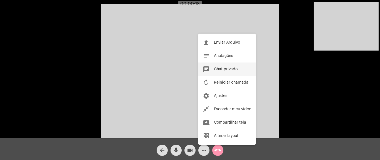
click at [236, 69] on span "Chat privado" at bounding box center [226, 69] width 24 height 4
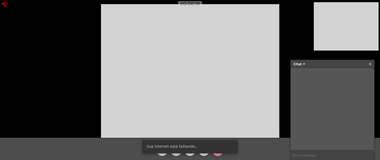
click at [311, 156] on input "text" at bounding box center [332, 156] width 83 height 10
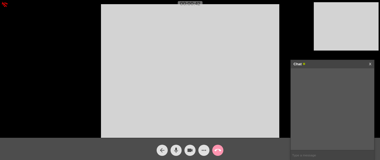
click at [305, 154] on input "text" at bounding box center [332, 156] width 83 height 10
click at [297, 17] on div "Acessando Câmera e Microfone..." at bounding box center [190, 70] width 379 height 138
click at [309, 153] on input "text" at bounding box center [332, 156] width 83 height 10
paste input "[URL][DOMAIN_NAME]"
type input "[URL][DOMAIN_NAME]"
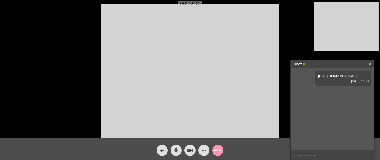
click at [219, 151] on mat-icon "call_end" at bounding box center [217, 150] width 7 height 7
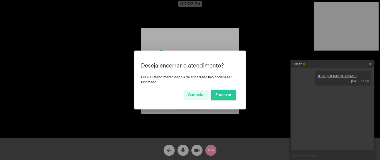
click at [221, 99] on button "Encerrar" at bounding box center [223, 95] width 25 height 10
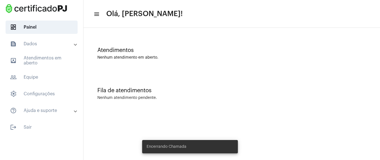
click at [192, 12] on mat-toolbar-row "menu Olá, Sara Sirimarco!" at bounding box center [231, 14] width 297 height 18
